Goal: Contribute content

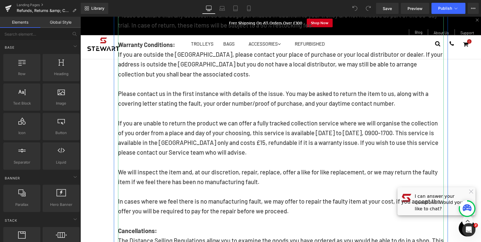
scroll to position [192, 0]
click at [215, 143] on p "If you are unable to return the product we can offer a fully tracked collection…" at bounding box center [281, 137] width 326 height 39
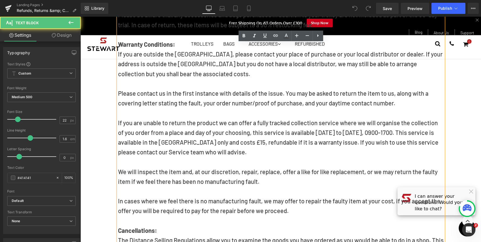
click at [215, 144] on p "If you are unable to return the product we can offer a fully tracked collection…" at bounding box center [281, 137] width 326 height 39
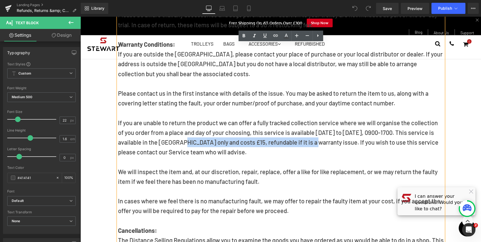
drag, startPoint x: 310, startPoint y: 143, endPoint x: 181, endPoint y: 143, distance: 129.5
click at [181, 143] on p "If you are unable to return the product we can offer a fully tracked collection…" at bounding box center [281, 137] width 326 height 39
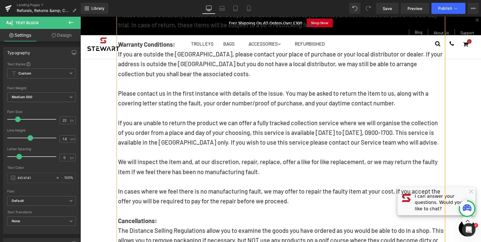
click at [323, 143] on p "If you are unable to return the product we can offer a fully tracked collection…" at bounding box center [281, 133] width 326 height 30
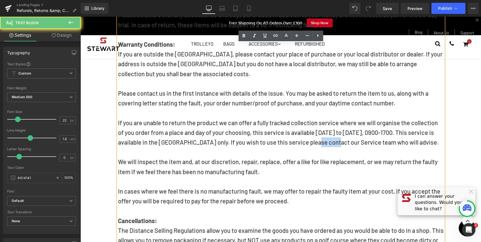
click at [323, 143] on p "If you are unable to return the product we can offer a fully tracked collection…" at bounding box center [281, 133] width 326 height 30
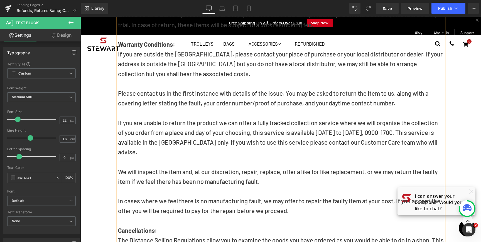
click at [303, 157] on p at bounding box center [281, 162] width 326 height 10
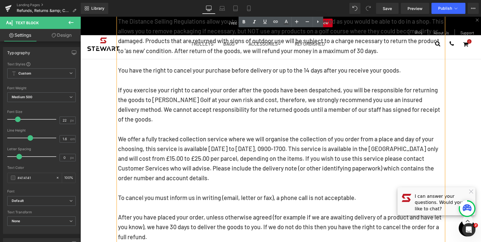
scroll to position [416, 0]
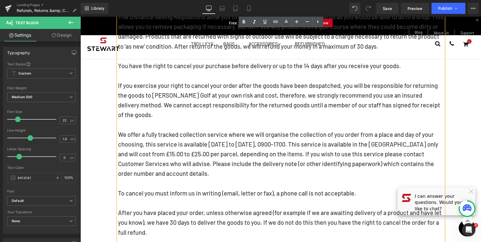
click at [386, 136] on p "The Distance Selling Regulations allow you to examine the goods you have ordere…" at bounding box center [281, 125] width 326 height 226
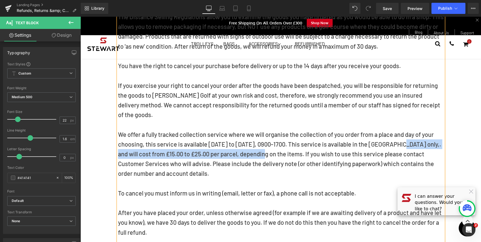
drag, startPoint x: 257, startPoint y: 145, endPoint x: 395, endPoint y: 135, distance: 138.7
click at [395, 135] on p "The Distance Selling Regulations allow you to examine the goods you have ordere…" at bounding box center [281, 125] width 326 height 226
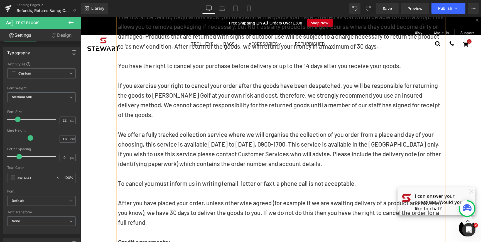
click at [227, 145] on p "The Distance Selling Regulations allow you to examine the goods you have ordere…" at bounding box center [281, 120] width 326 height 216
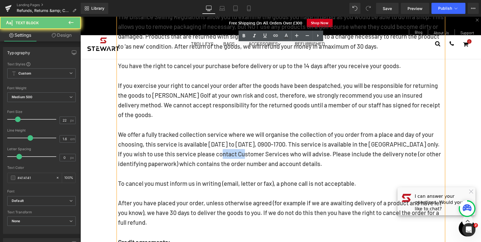
click at [227, 145] on p "The Distance Selling Regulations allow you to examine the goods you have ordere…" at bounding box center [281, 120] width 326 height 216
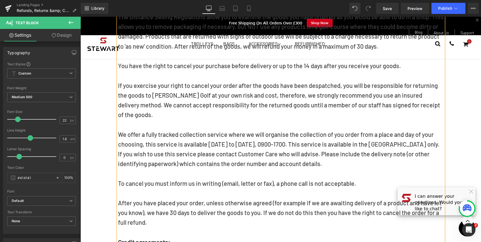
click at [306, 152] on p "The Distance Selling Regulations allow you to examine the goods you have ordere…" at bounding box center [281, 120] width 326 height 216
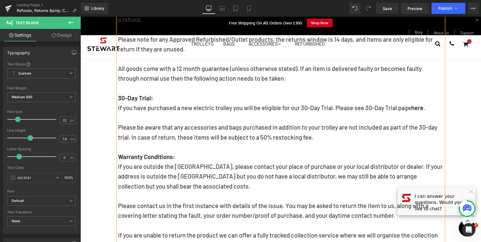
scroll to position [80, 0]
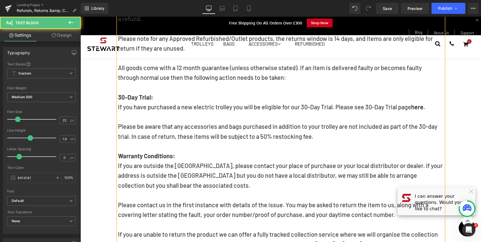
click at [317, 137] on p "Please be aware that any accessories and bags purchased in addition to your tro…" at bounding box center [281, 137] width 326 height 30
drag, startPoint x: 320, startPoint y: 136, endPoint x: 131, endPoint y: 136, distance: 188.5
click at [131, 136] on p "Please be aware that any accessories and bags purchased in addition to your tro…" at bounding box center [281, 137] width 326 height 30
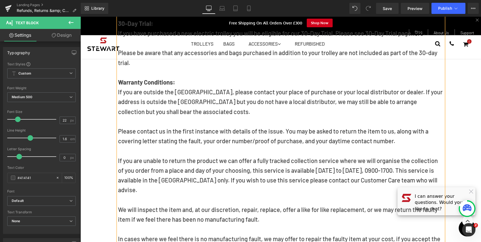
scroll to position [0, 0]
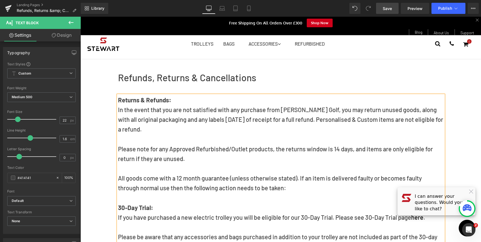
click at [388, 13] on link "Save" at bounding box center [387, 8] width 23 height 11
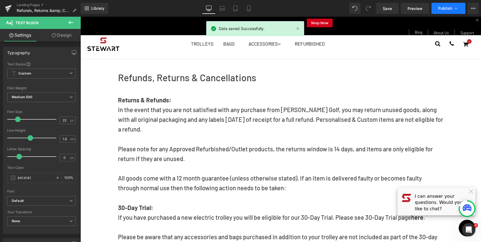
click at [445, 10] on span "Publish" at bounding box center [445, 8] width 14 height 4
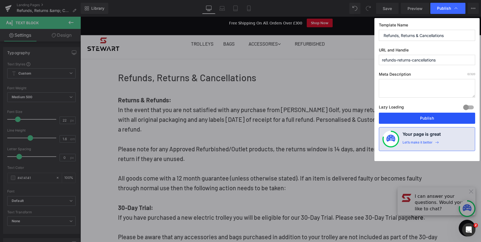
click at [433, 119] on button "Publish" at bounding box center [427, 118] width 96 height 11
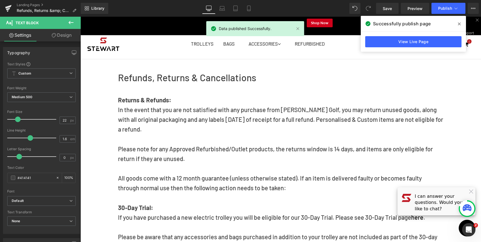
click at [460, 23] on icon at bounding box center [459, 24] width 3 height 4
